Goal: Task Accomplishment & Management: Complete application form

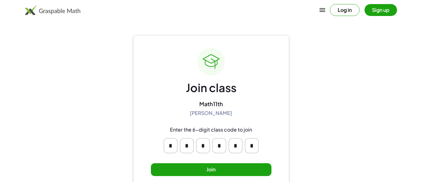
click at [225, 168] on button "Join" at bounding box center [211, 169] width 121 height 13
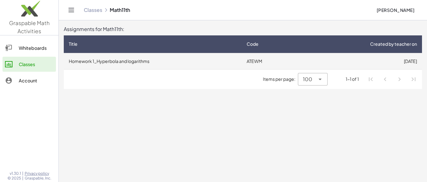
click at [162, 58] on td "Homework 1_Hyperbola and logarithms" at bounding box center [153, 61] width 178 height 16
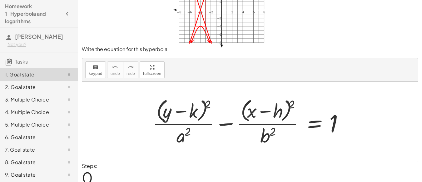
scroll to position [56, 0]
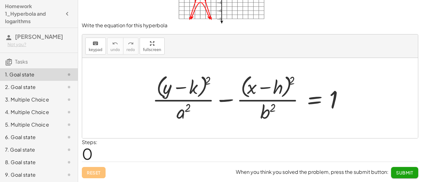
click at [261, 94] on div at bounding box center [252, 97] width 207 height 51
click at [245, 86] on div at bounding box center [252, 97] width 207 height 51
click at [177, 72] on div at bounding box center [252, 97] width 207 height 51
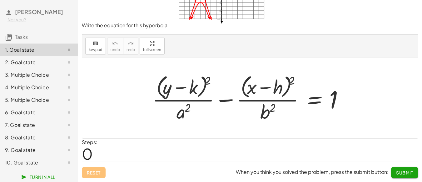
scroll to position [0, 0]
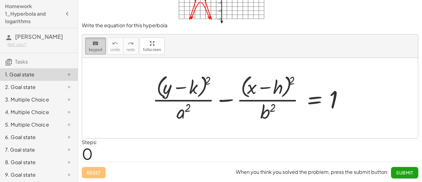
click at [97, 40] on icon "keyboard" at bounding box center [95, 43] width 6 height 7
click at [99, 49] on span "keypad" at bounding box center [96, 49] width 14 height 4
click at [102, 47] on button "keyboard keypad" at bounding box center [95, 45] width 21 height 17
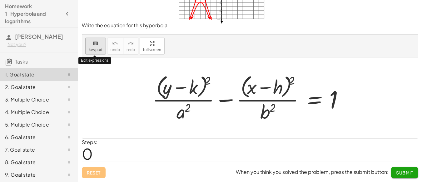
click at [102, 47] on button "keyboard keypad" at bounding box center [95, 45] width 21 height 17
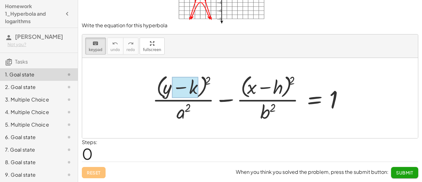
click at [197, 86] on div at bounding box center [185, 87] width 26 height 21
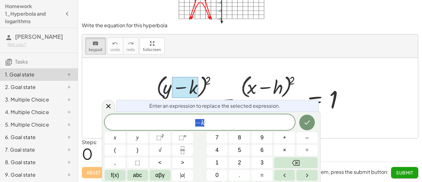
click at [197, 86] on div at bounding box center [185, 87] width 26 height 21
click at [231, 80] on div at bounding box center [252, 97] width 207 height 51
click at [226, 116] on div "− k ​" at bounding box center [200, 122] width 191 height 16
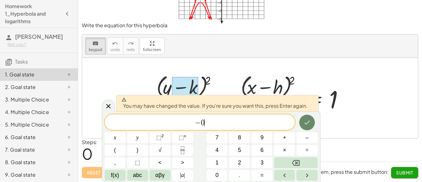
click at [306, 116] on button "Done" at bounding box center [307, 122] width 16 height 16
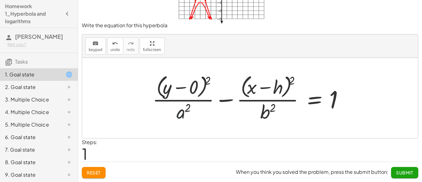
click at [180, 111] on div at bounding box center [252, 97] width 207 height 51
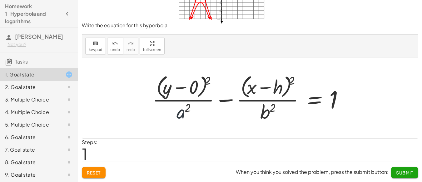
click at [180, 111] on div at bounding box center [252, 97] width 207 height 51
click at [181, 110] on div at bounding box center [252, 97] width 207 height 51
click at [184, 114] on div at bounding box center [252, 97] width 207 height 51
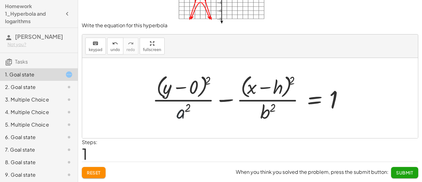
click at [184, 114] on div at bounding box center [252, 97] width 207 height 51
click at [94, 45] on icon "keyboard" at bounding box center [95, 43] width 6 height 7
click at [176, 111] on div at bounding box center [252, 97] width 207 height 51
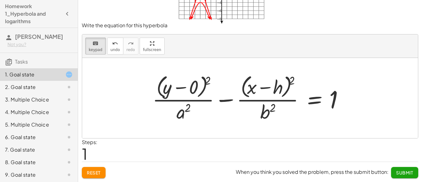
click at [176, 111] on div at bounding box center [252, 97] width 207 height 51
drag, startPoint x: 176, startPoint y: 111, endPoint x: 185, endPoint y: 119, distance: 11.7
click at [314, 98] on div "+ · ( + y ) 2 · a 2 − · ( + x − h ) 2 · b 2 = 1 − 0" at bounding box center [314, 98] width 0 height 0
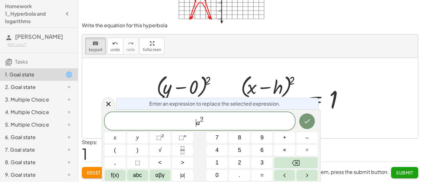
click at [185, 119] on span "​ a 2" at bounding box center [200, 121] width 191 height 11
click at [204, 122] on span "a 2 ​" at bounding box center [200, 121] width 191 height 11
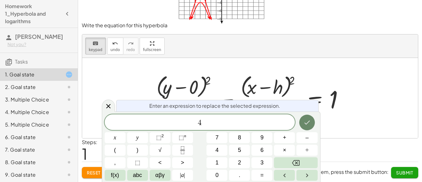
click at [306, 117] on button "Done" at bounding box center [307, 122] width 16 height 16
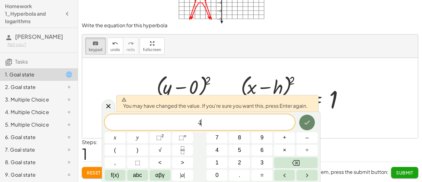
click at [309, 121] on icon "Done" at bounding box center [306, 121] width 7 height 7
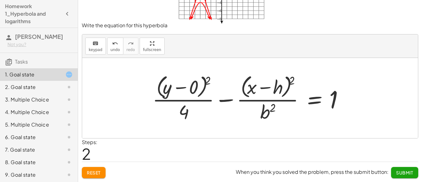
click at [276, 88] on div at bounding box center [252, 97] width 207 height 51
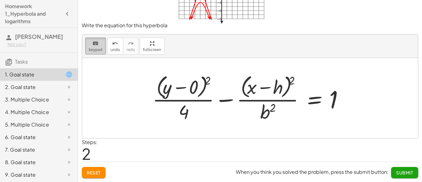
click at [94, 45] on icon "keyboard" at bounding box center [95, 43] width 6 height 7
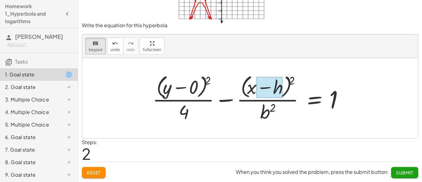
click at [279, 89] on div at bounding box center [269, 87] width 26 height 21
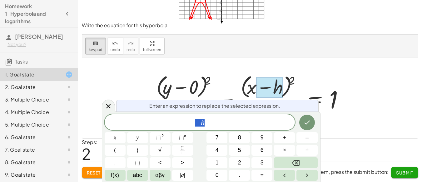
click at [279, 89] on div at bounding box center [269, 87] width 26 height 21
click at [219, 122] on span "− h" at bounding box center [200, 122] width 191 height 9
click at [307, 125] on icon "Done" at bounding box center [306, 121] width 7 height 7
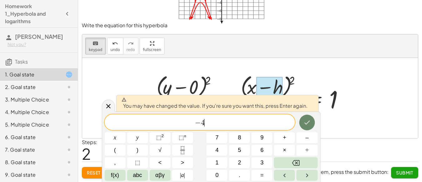
click at [307, 125] on icon "Done" at bounding box center [306, 121] width 7 height 7
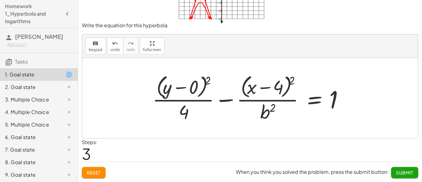
click at [276, 86] on div at bounding box center [252, 97] width 207 height 51
click at [93, 44] on icon "keyboard" at bounding box center [95, 43] width 6 height 7
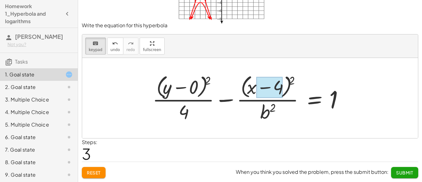
click at [281, 82] on div at bounding box center [269, 87] width 26 height 21
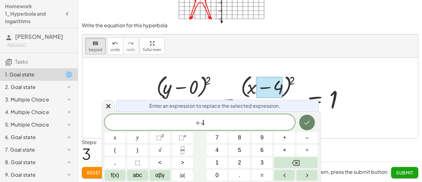
click at [312, 120] on button "Done" at bounding box center [307, 122] width 16 height 16
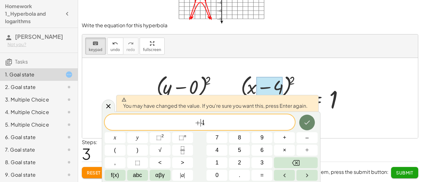
click at [309, 123] on icon "Done" at bounding box center [306, 121] width 7 height 7
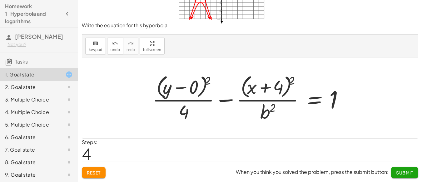
click at [272, 113] on div at bounding box center [252, 97] width 207 height 51
click at [268, 112] on div at bounding box center [252, 97] width 207 height 51
click at [98, 45] on div "keyboard" at bounding box center [96, 42] width 14 height 7
click at [265, 112] on div at bounding box center [267, 111] width 15 height 22
click at [0, 0] on div "***" at bounding box center [0, 0] width 0 height 0
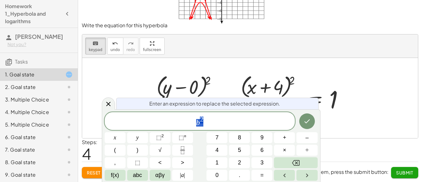
click at [265, 112] on div "b 2" at bounding box center [200, 121] width 191 height 18
click at [265, 112] on div "b 2 ​" at bounding box center [200, 121] width 191 height 18
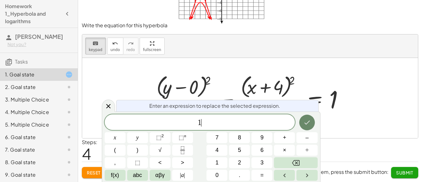
click at [309, 125] on icon "Done" at bounding box center [306, 121] width 7 height 7
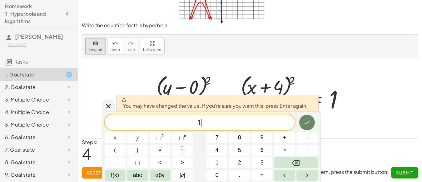
click at [309, 125] on icon "Done" at bounding box center [306, 121] width 7 height 7
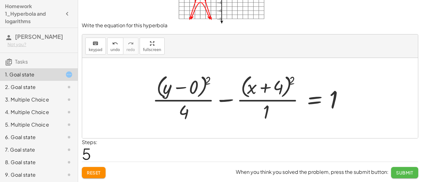
click at [395, 169] on button "Submit" at bounding box center [404, 172] width 27 height 11
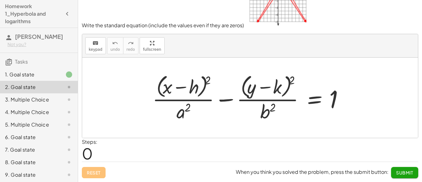
scroll to position [45, 0]
click at [180, 92] on div at bounding box center [252, 97] width 207 height 51
click at [96, 48] on span "keypad" at bounding box center [96, 49] width 14 height 4
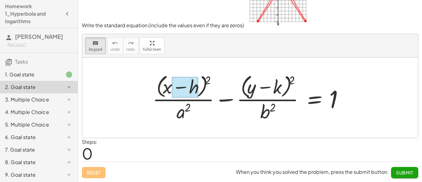
click at [197, 91] on div at bounding box center [185, 87] width 26 height 21
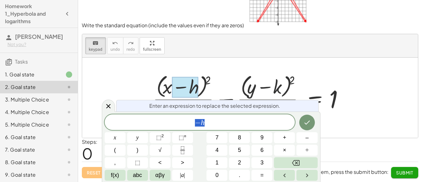
click at [197, 91] on div at bounding box center [185, 87] width 26 height 21
click at [208, 119] on span "− h ​" at bounding box center [200, 122] width 191 height 9
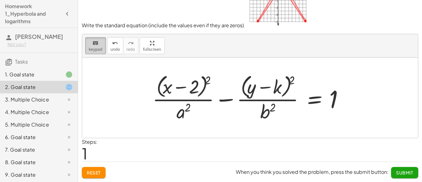
click at [99, 45] on div "keyboard" at bounding box center [96, 42] width 14 height 7
click at [181, 111] on div at bounding box center [184, 111] width 14 height 22
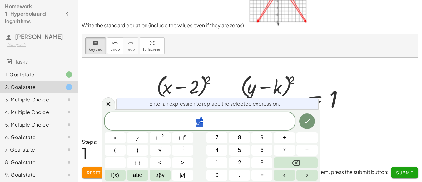
click at [181, 111] on div "Enter an expression to replace the selected expression. *** a 2 x y ⬚ 2 ⬚ n 7 8…" at bounding box center [211, 145] width 219 height 72
click at [181, 111] on div "Enter an expression to replace the selected expression. a 2 x y ⬚ 2 ⬚ n 7 8 9 +…" at bounding box center [211, 145] width 219 height 72
click at [224, 119] on span "a 2 ​" at bounding box center [200, 121] width 191 height 11
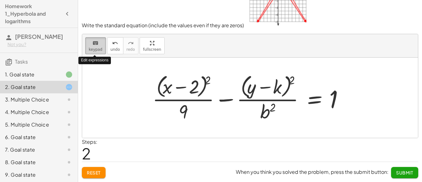
click at [88, 45] on button "keyboard keypad" at bounding box center [95, 45] width 21 height 17
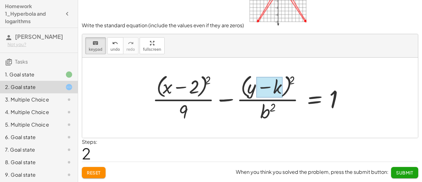
click at [281, 89] on div at bounding box center [269, 87] width 26 height 21
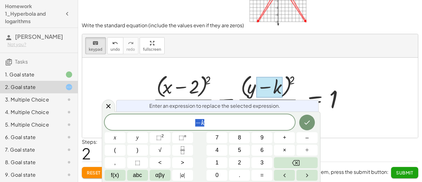
click at [281, 89] on div at bounding box center [269, 87] width 26 height 21
click at [216, 124] on span "− k ​" at bounding box center [200, 122] width 191 height 9
click at [303, 121] on button "Done" at bounding box center [307, 122] width 16 height 16
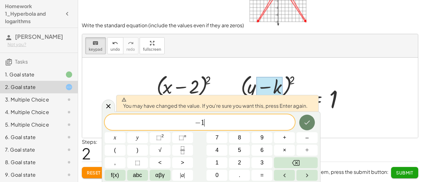
click at [304, 120] on icon "Done" at bounding box center [306, 121] width 7 height 7
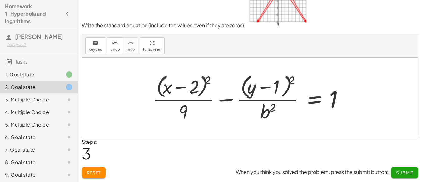
click at [265, 111] on div at bounding box center [252, 97] width 207 height 51
click at [92, 42] on icon "keyboard" at bounding box center [95, 42] width 6 height 7
click at [261, 103] on div at bounding box center [267, 111] width 15 height 22
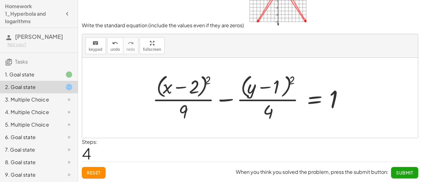
click at [396, 168] on button "Submit" at bounding box center [404, 172] width 27 height 11
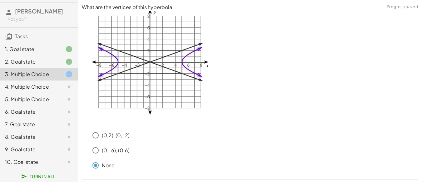
scroll to position [17, 0]
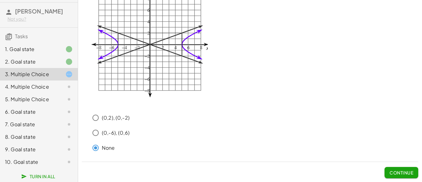
click at [401, 168] on button "Continue" at bounding box center [402, 172] width 34 height 11
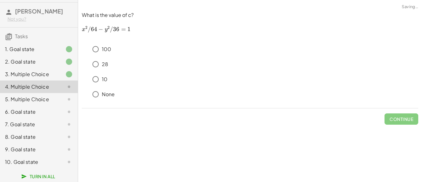
scroll to position [0, 0]
click at [404, 118] on span "Continue" at bounding box center [406, 119] width 24 height 6
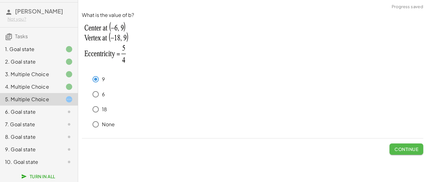
click at [416, 149] on span "Continue" at bounding box center [406, 149] width 24 height 6
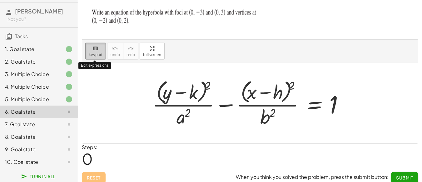
click at [100, 53] on span "keypad" at bounding box center [96, 54] width 14 height 4
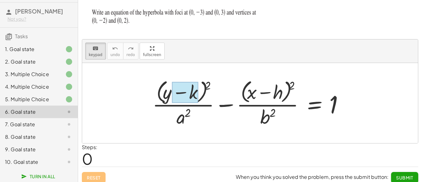
click at [191, 93] on div at bounding box center [185, 92] width 26 height 21
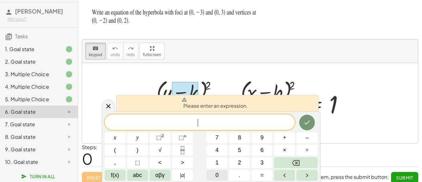
click at [219, 176] on button "0" at bounding box center [217, 174] width 21 height 11
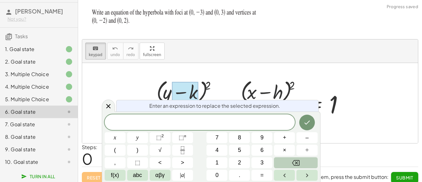
click at [287, 161] on button "Backspace" at bounding box center [295, 162] width 43 height 11
click at [307, 119] on icon "Done" at bounding box center [306, 121] width 7 height 7
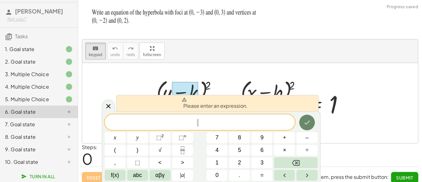
click at [307, 119] on icon "Done" at bounding box center [306, 121] width 7 height 7
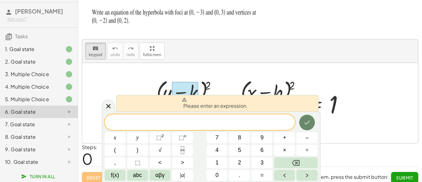
click at [106, 111] on div "Please enter an expression. ​ x y ⬚ 2 ⬚ n 7 8 9 + – ( ) √ 4 5 6 × ÷ , ⬚ < > 1 2…" at bounding box center [211, 146] width 219 height 70
click at [106, 107] on icon at bounding box center [108, 105] width 7 height 7
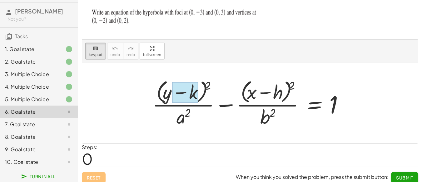
click at [189, 89] on div at bounding box center [185, 92] width 26 height 21
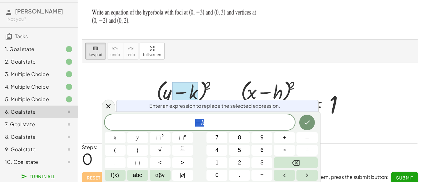
click at [189, 89] on div at bounding box center [185, 92] width 26 height 21
click at [225, 118] on span "− k ​" at bounding box center [200, 122] width 191 height 9
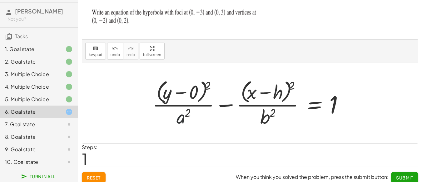
click at [179, 120] on div at bounding box center [252, 102] width 207 height 51
click at [102, 55] on button "keyboard keypad" at bounding box center [95, 50] width 21 height 17
click at [186, 118] on div at bounding box center [184, 116] width 14 height 22
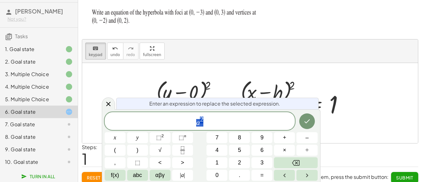
click at [186, 118] on span "a 2" at bounding box center [200, 121] width 191 height 11
click at [186, 118] on span "​ a 2" at bounding box center [200, 121] width 191 height 11
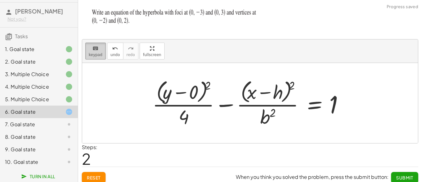
click at [98, 44] on button "keyboard keypad" at bounding box center [95, 50] width 21 height 17
click at [275, 115] on div at bounding box center [267, 116] width 15 height 22
click at [0, 0] on span at bounding box center [0, 0] width 0 height 0
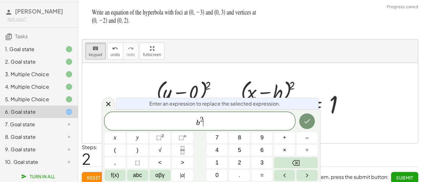
click at [275, 116] on span "b 2 ​" at bounding box center [200, 121] width 191 height 11
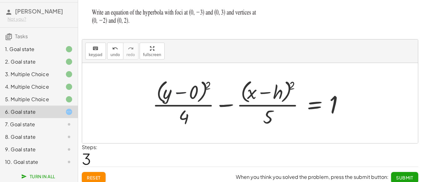
click at [187, 92] on div at bounding box center [252, 102] width 207 height 51
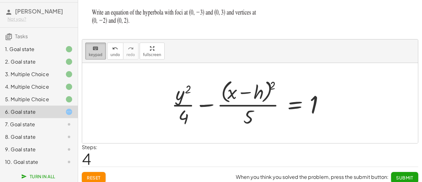
click at [95, 57] on button "keyboard keypad" at bounding box center [95, 50] width 21 height 17
click at [263, 92] on div at bounding box center [252, 102] width 168 height 51
click at [254, 96] on div at bounding box center [252, 102] width 168 height 51
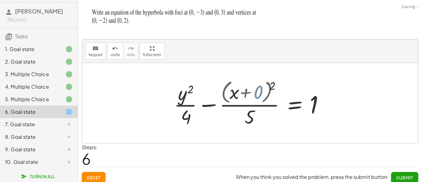
click at [254, 96] on div at bounding box center [271, 103] width 129 height 48
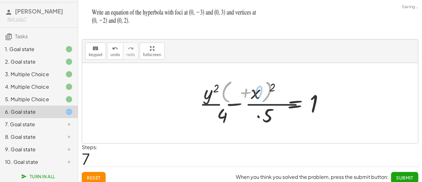
click at [254, 96] on div at bounding box center [261, 103] width 149 height 48
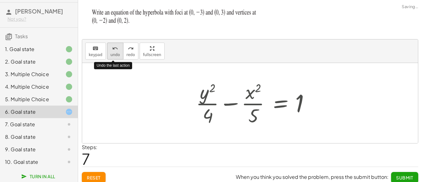
click at [117, 52] on span "undo" at bounding box center [115, 54] width 9 height 4
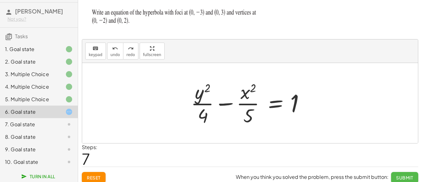
click at [408, 176] on span "Submit" at bounding box center [404, 177] width 17 height 6
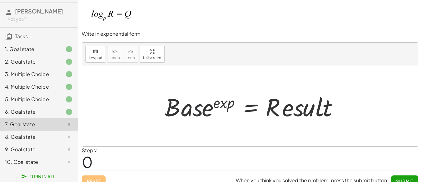
click at [200, 112] on div at bounding box center [253, 106] width 182 height 32
click at [200, 110] on div at bounding box center [253, 106] width 182 height 32
click at [102, 52] on button "keyboard keypad" at bounding box center [95, 54] width 21 height 17
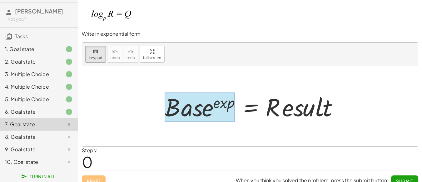
click at [186, 106] on div at bounding box center [200, 106] width 70 height 29
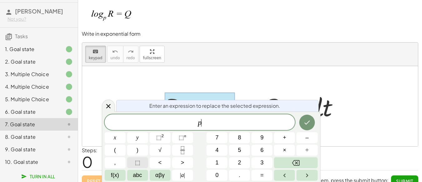
click at [145, 162] on button "⬚" at bounding box center [137, 162] width 21 height 11
click at [185, 138] on span "⬚ n" at bounding box center [182, 137] width 7 height 8
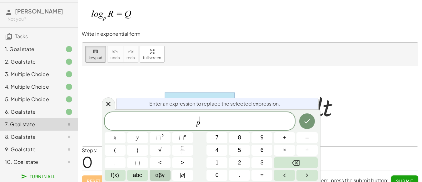
click at [154, 177] on button "αβγ" at bounding box center [160, 174] width 21 height 11
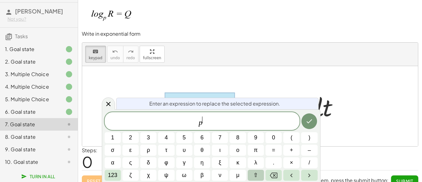
click at [252, 176] on button "⇧" at bounding box center [256, 174] width 16 height 11
click at [255, 170] on button "⇧" at bounding box center [256, 174] width 16 height 11
click at [106, 174] on button "123" at bounding box center [113, 174] width 16 height 11
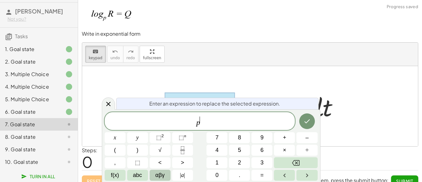
click at [164, 175] on span "αβγ" at bounding box center [159, 175] width 9 height 8
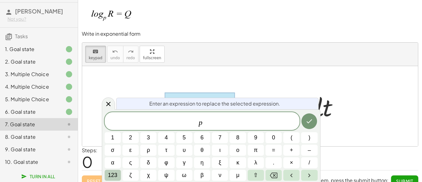
click at [106, 172] on button "123" at bounding box center [113, 174] width 16 height 11
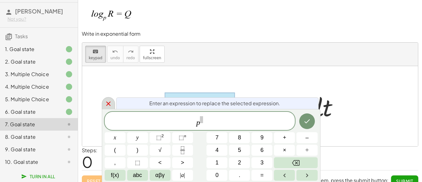
click at [106, 102] on icon at bounding box center [108, 103] width 7 height 7
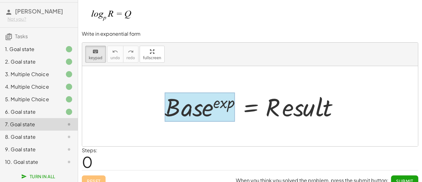
click at [171, 99] on div at bounding box center [200, 106] width 70 height 29
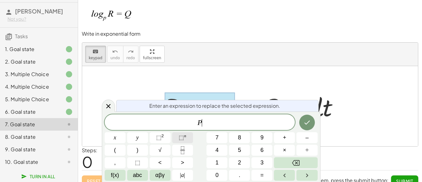
click at [185, 132] on button "⬚ n" at bounding box center [182, 137] width 21 height 11
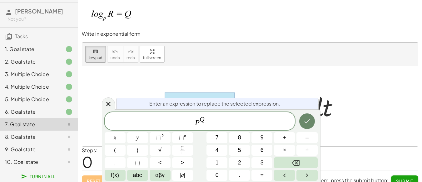
click at [313, 124] on button "Done" at bounding box center [307, 121] width 16 height 16
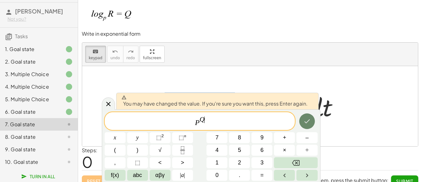
click at [313, 124] on button "Done" at bounding box center [307, 121] width 16 height 16
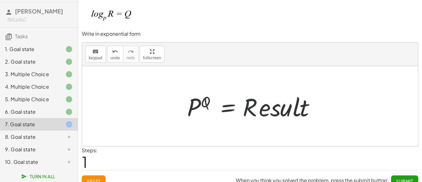
click at [249, 107] on div at bounding box center [252, 106] width 137 height 32
click at [87, 50] on button "keyboard keypad" at bounding box center [95, 54] width 21 height 17
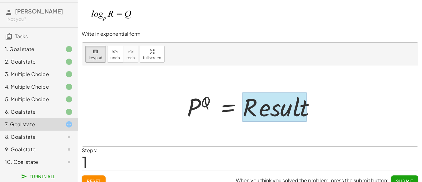
click at [272, 119] on div at bounding box center [275, 106] width 64 height 29
click at [0, 0] on span at bounding box center [0, 0] width 0 height 0
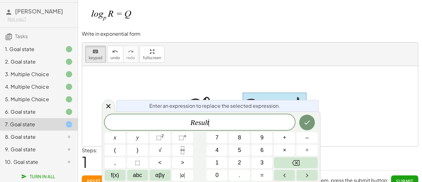
click at [272, 119] on span "R e s u l t ​" at bounding box center [200, 122] width 191 height 9
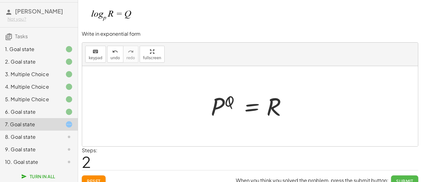
click at [406, 177] on button "Submit" at bounding box center [404, 180] width 27 height 11
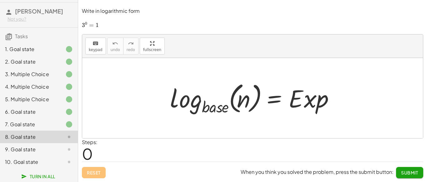
click at [219, 107] on div at bounding box center [255, 97] width 176 height 37
click at [97, 44] on icon "keyboard" at bounding box center [95, 43] width 6 height 7
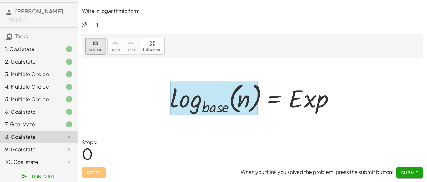
click at [227, 109] on div at bounding box center [214, 99] width 88 height 34
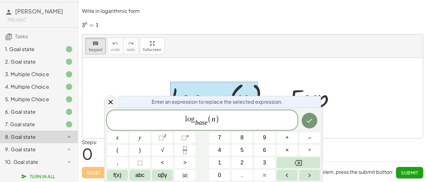
click at [227, 109] on div "Enter an expression to replace the selected expression. l o g b a s e ​ ( n ) x…" at bounding box center [213, 144] width 219 height 74
click at [210, 124] on span "l o g b a s e ​ ( ​ n )" at bounding box center [202, 120] width 191 height 13
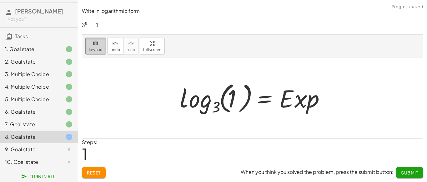
click at [101, 49] on button "keyboard keypad" at bounding box center [95, 45] width 21 height 17
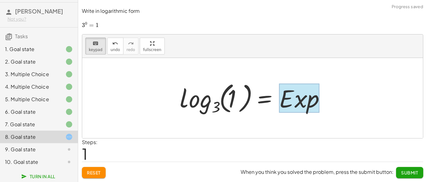
click at [293, 99] on div at bounding box center [299, 97] width 40 height 29
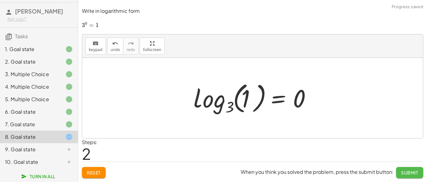
click at [406, 172] on span "Submit" at bounding box center [409, 172] width 17 height 6
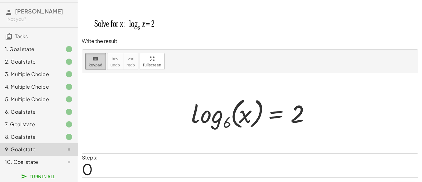
click at [88, 63] on button "keyboard keypad" at bounding box center [95, 61] width 21 height 17
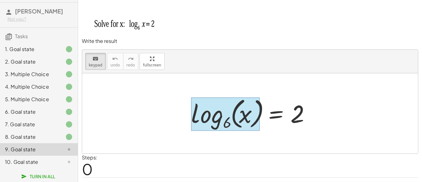
click at [217, 129] on div at bounding box center [225, 114] width 69 height 34
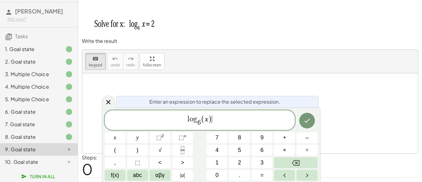
click at [217, 121] on span "l o g 6 ​ ( x ) ​" at bounding box center [200, 120] width 191 height 13
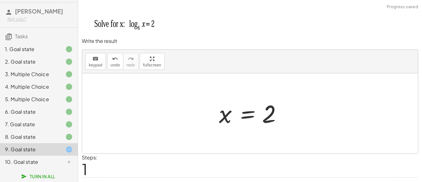
click at [297, 116] on div at bounding box center [250, 113] width 336 height 80
click at [92, 66] on span "keypad" at bounding box center [96, 65] width 14 height 4
click at [273, 117] on div at bounding box center [268, 114] width 12 height 28
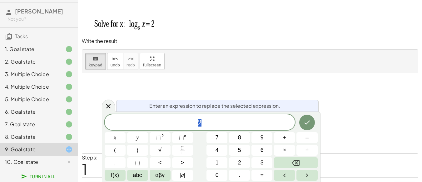
click at [273, 117] on div "* 2" at bounding box center [200, 122] width 191 height 16
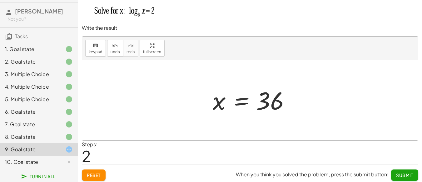
scroll to position [16, 0]
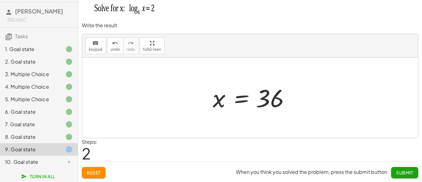
click at [412, 143] on div "Steps: 2" at bounding box center [250, 149] width 336 height 23
click at [405, 168] on button "Submit" at bounding box center [404, 172] width 27 height 11
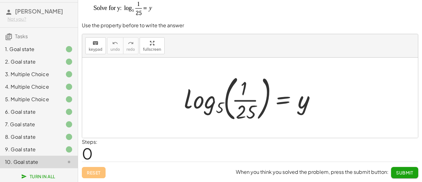
scroll to position [10, 0]
click at [244, 114] on div at bounding box center [252, 98] width 143 height 52
click at [100, 48] on span "keypad" at bounding box center [96, 49] width 14 height 4
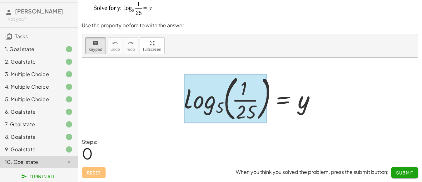
click at [206, 106] on div at bounding box center [225, 98] width 83 height 49
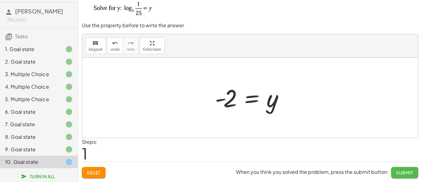
click at [407, 170] on span "Submit" at bounding box center [404, 172] width 17 height 6
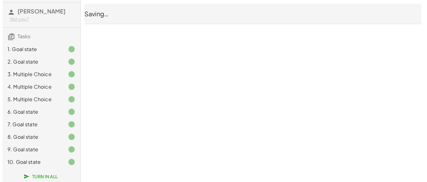
scroll to position [0, 0]
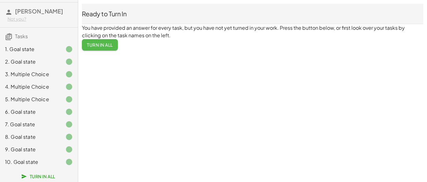
click at [102, 49] on button "Turn In All" at bounding box center [100, 44] width 36 height 11
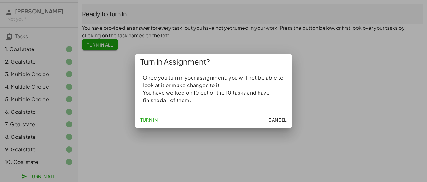
click at [149, 118] on span "Turn In" at bounding box center [148, 120] width 17 height 6
